Goal: Browse casually: Explore the website without a specific task or goal

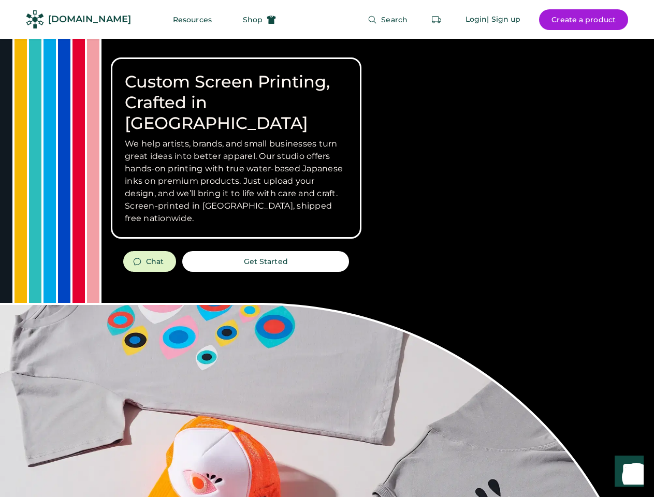
click at [327, 249] on div "Custom Screen Printing, Crafted in [GEOGRAPHIC_DATA] We help artists, brands, a…" at bounding box center [327, 368] width 654 height 658
click at [327, 268] on div "Custom Screen Printing, Crafted in [GEOGRAPHIC_DATA] We help artists, brands, a…" at bounding box center [327, 368] width 654 height 658
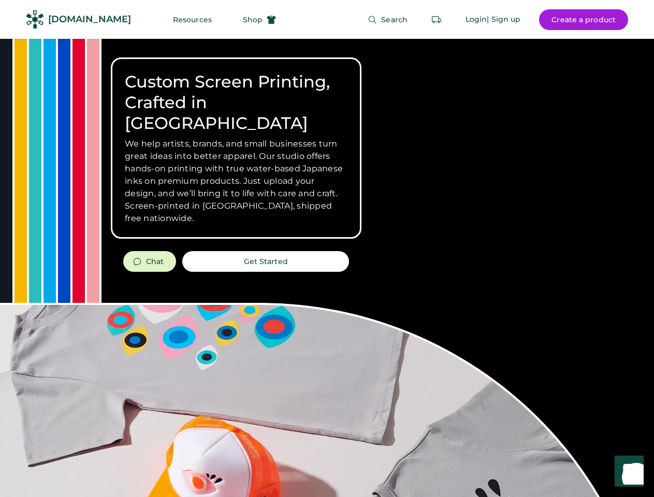
click at [327, 268] on div "Custom Screen Printing, Crafted in [GEOGRAPHIC_DATA] We help artists, brands, a…" at bounding box center [327, 368] width 654 height 658
click at [236, 148] on h3 "We help artists, brands, and small businesses turn great ideas into better appa…" at bounding box center [236, 181] width 223 height 87
click at [236, 138] on h3 "We help artists, brands, and small businesses turn great ideas into better appa…" at bounding box center [236, 181] width 223 height 87
